Goal: Task Accomplishment & Management: Manage account settings

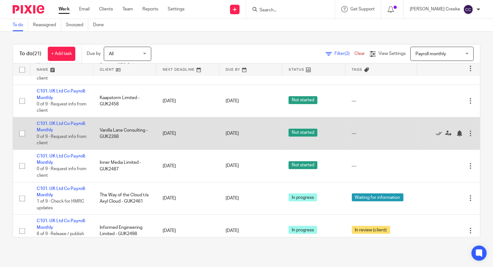
scroll to position [523, 0]
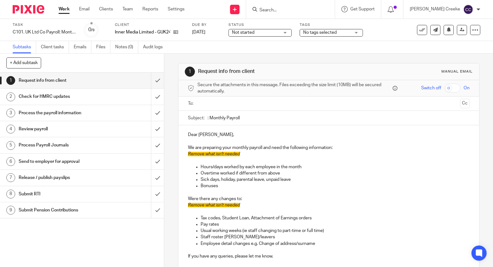
click at [242, 30] on span "Not started" at bounding box center [243, 32] width 22 height 4
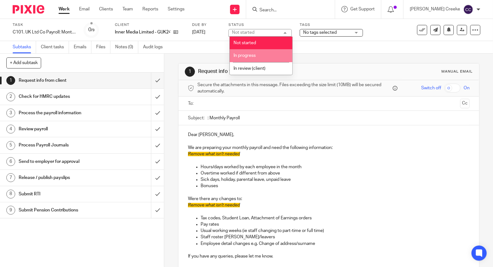
drag, startPoint x: 251, startPoint y: 52, endPoint x: 261, endPoint y: 52, distance: 9.8
click at [251, 52] on li "In progress" at bounding box center [261, 55] width 63 height 13
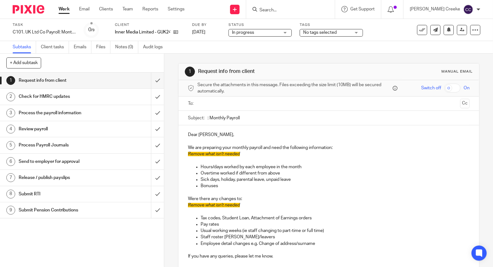
drag, startPoint x: 326, startPoint y: 28, endPoint x: 327, endPoint y: 32, distance: 4.0
click at [326, 28] on div "Tags No tags selected In review (internal) Ready to file Back In progress (dela…" at bounding box center [330, 29] width 63 height 15
click at [326, 33] on span "No tags selected" at bounding box center [320, 32] width 34 height 4
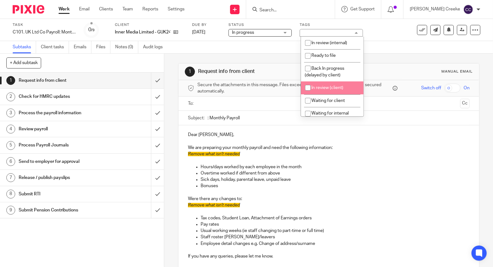
click at [332, 88] on span "In review (client)" at bounding box center [327, 88] width 32 height 4
checkbox input "true"
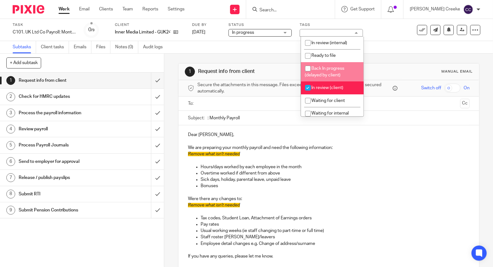
click at [179, 48] on div "Subtasks Client tasks Emails Files Notes (0) Audit logs" at bounding box center [246, 47] width 493 height 13
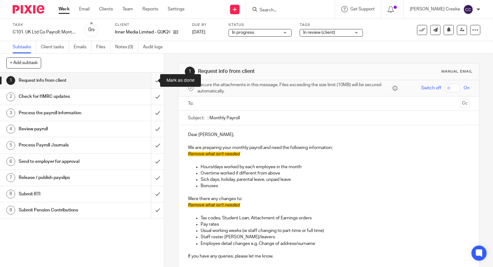
drag, startPoint x: 148, startPoint y: 82, endPoint x: 150, endPoint y: 96, distance: 13.7
click at [148, 83] on input "submit" at bounding box center [82, 81] width 164 height 16
click at [150, 97] on input "submit" at bounding box center [82, 97] width 164 height 16
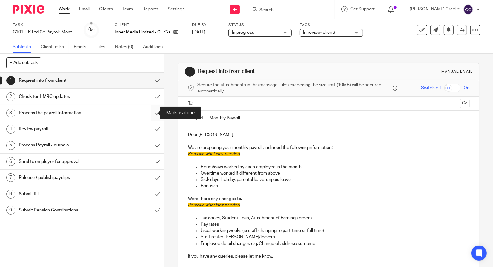
click at [149, 112] on input "submit" at bounding box center [82, 113] width 164 height 16
click at [150, 128] on input "submit" at bounding box center [82, 129] width 164 height 16
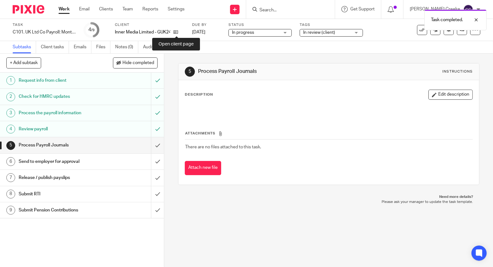
drag, startPoint x: 176, startPoint y: 34, endPoint x: 179, endPoint y: 26, distance: 8.1
click at [176, 34] on icon at bounding box center [175, 32] width 5 height 5
